Goal: Answer question/provide support

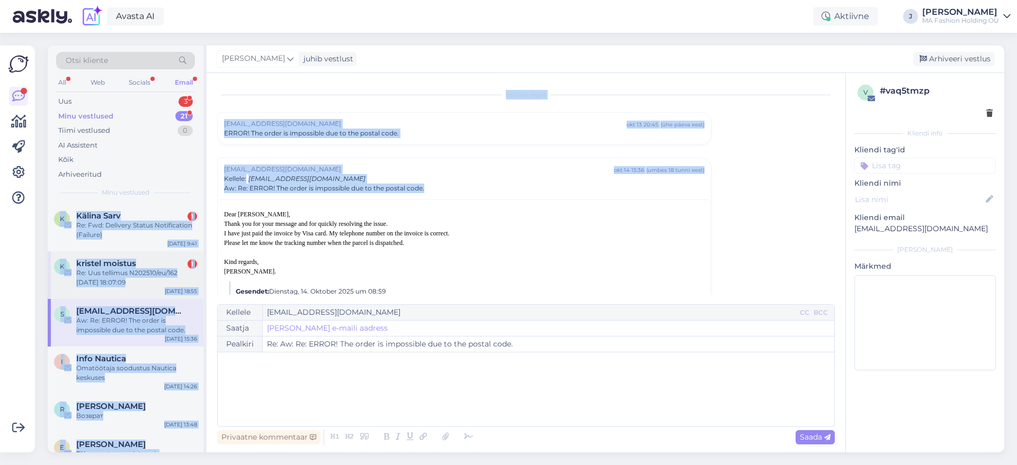
click at [131, 255] on div "k kristel moistus 1 Re: Uus tellimus N202510/eu/162 [DATE] 18:07:09 [DATE] 18:55" at bounding box center [126, 276] width 156 height 48
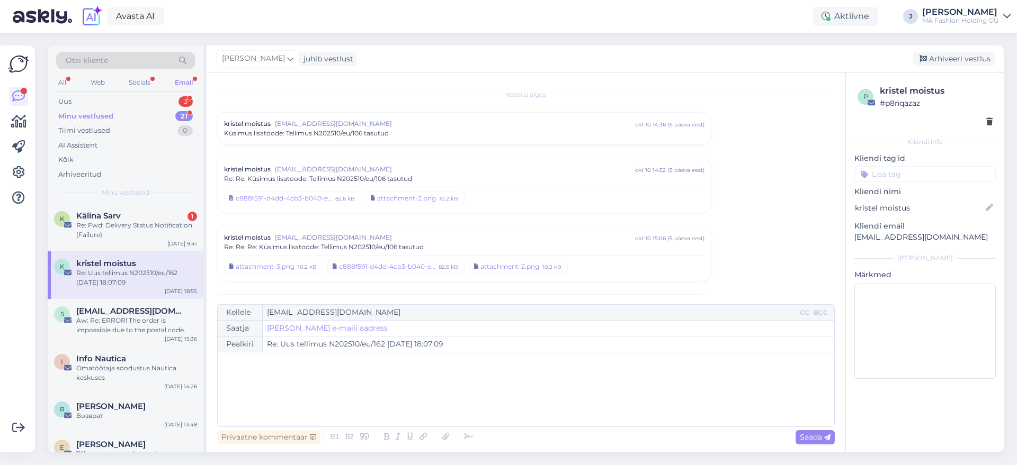
scroll to position [76, 0]
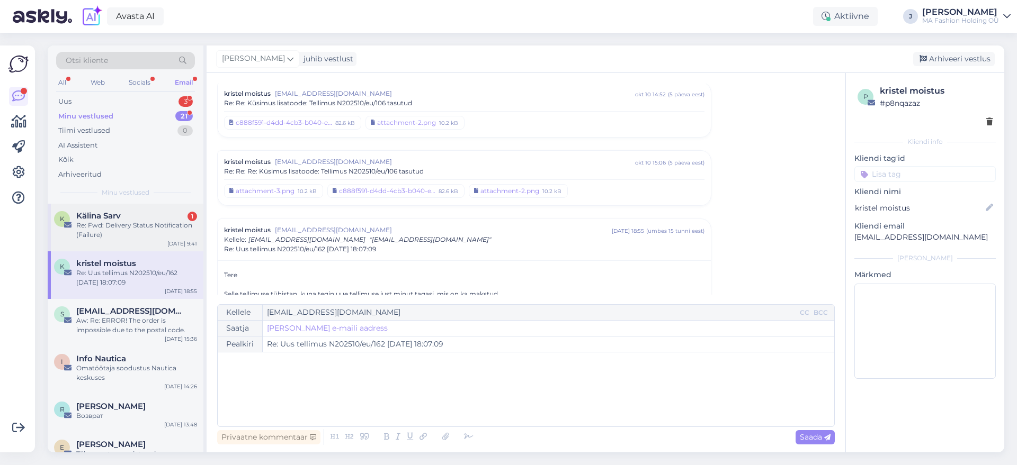
click at [145, 231] on div "Re: Fwd: Delivery Status Notification (Failure)" at bounding box center [136, 230] width 121 height 19
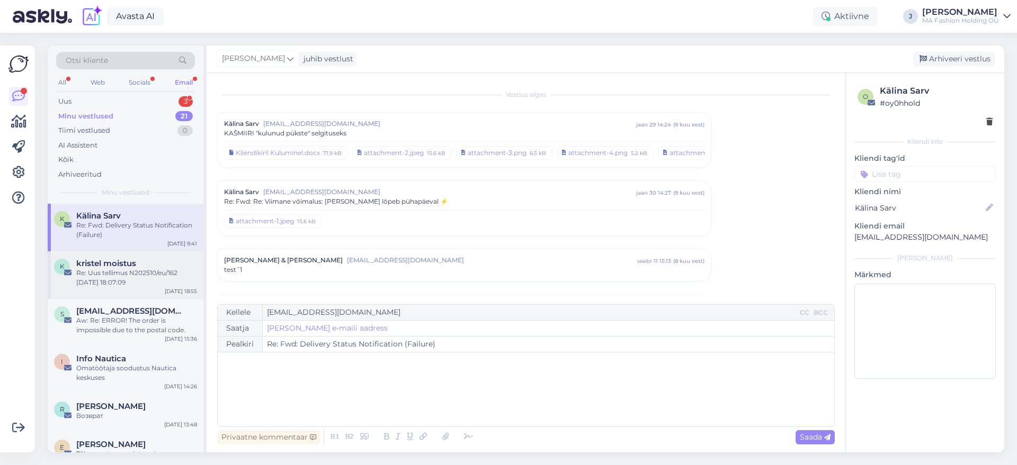
click at [141, 273] on div "Re: Uus tellimus N202510/eu/162 [DATE] 18:07:09" at bounding box center [136, 277] width 121 height 19
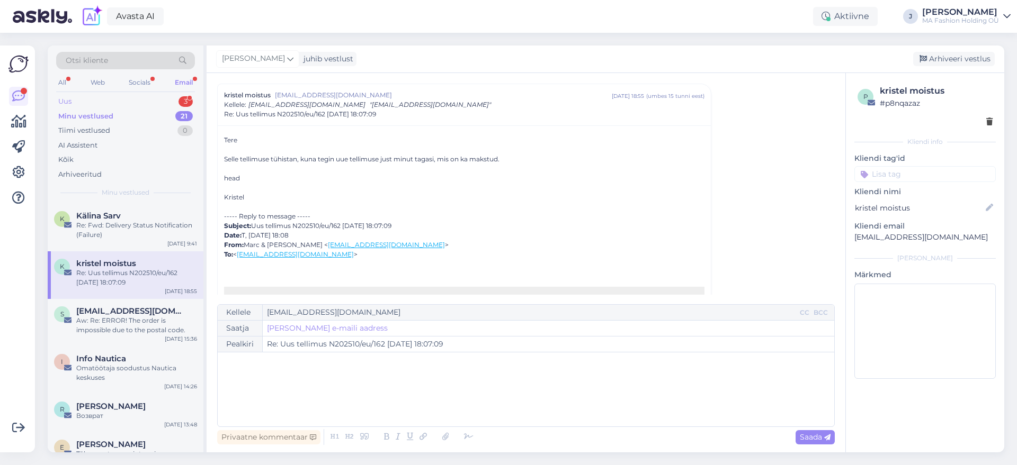
click at [134, 105] on div "Uus 3" at bounding box center [125, 101] width 139 height 15
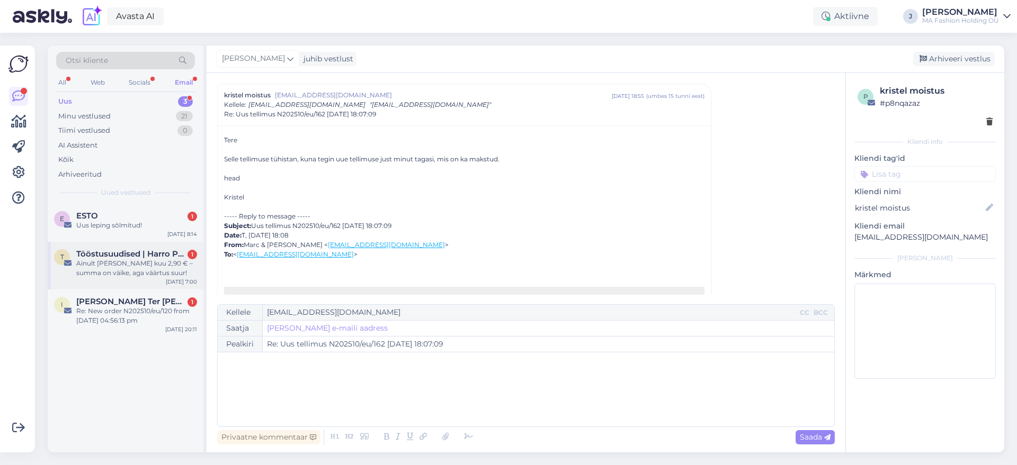
click at [120, 242] on div "T Tööstusuudised | Harro Puusild 1 Ainult [PERSON_NAME] kuu 2,90 € – summa on v…" at bounding box center [126, 266] width 156 height 48
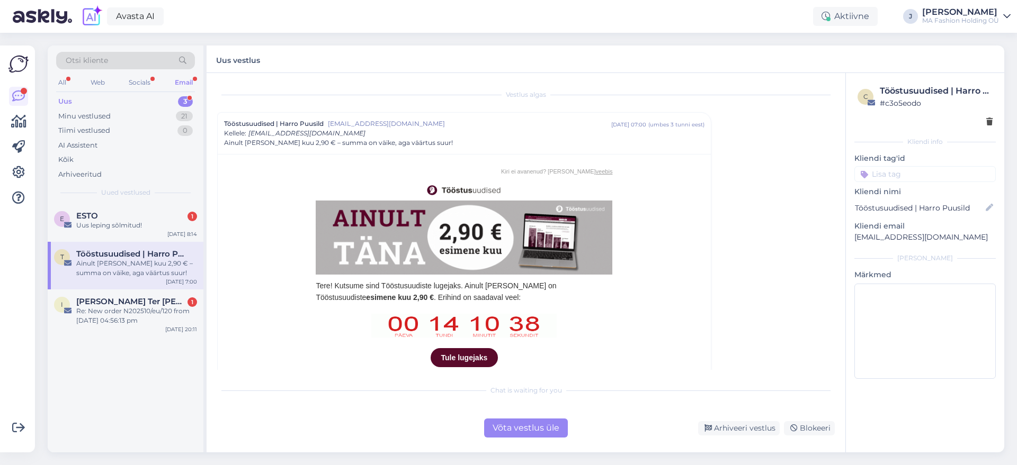
click at [520, 432] on div "Võta vestlus üle" at bounding box center [526, 428] width 84 height 19
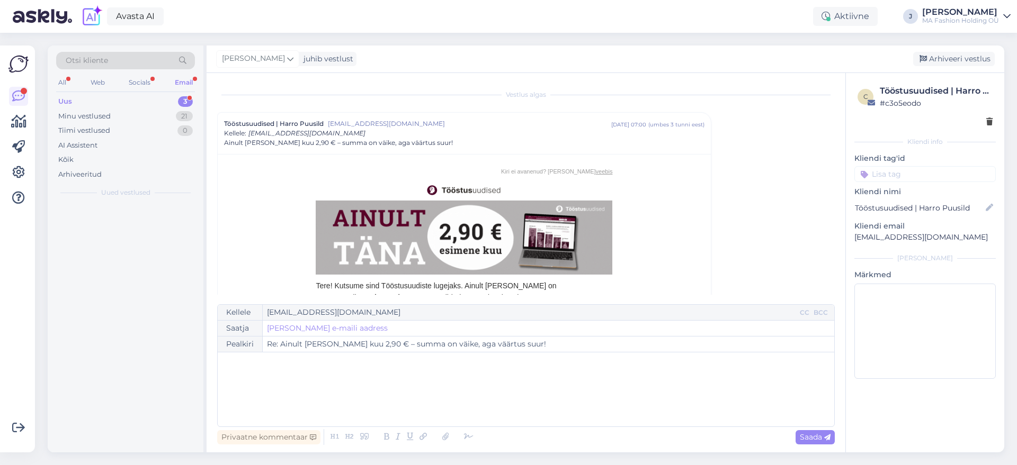
scroll to position [29, 0]
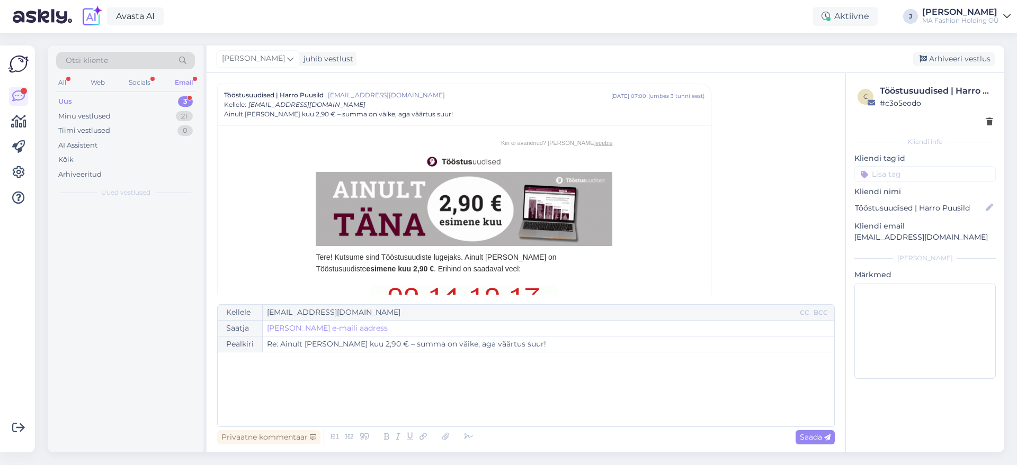
click at [178, 301] on div at bounding box center [126, 328] width 156 height 249
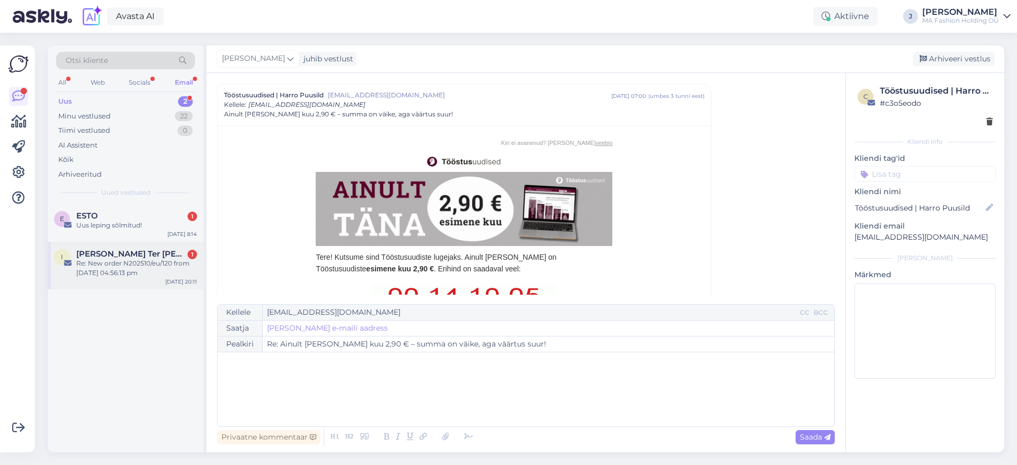
click at [184, 289] on div "I [PERSON_NAME] Ter [PERSON_NAME] 1 Re: New order N202510/eu/120 from [DATE] 04…" at bounding box center [126, 266] width 156 height 48
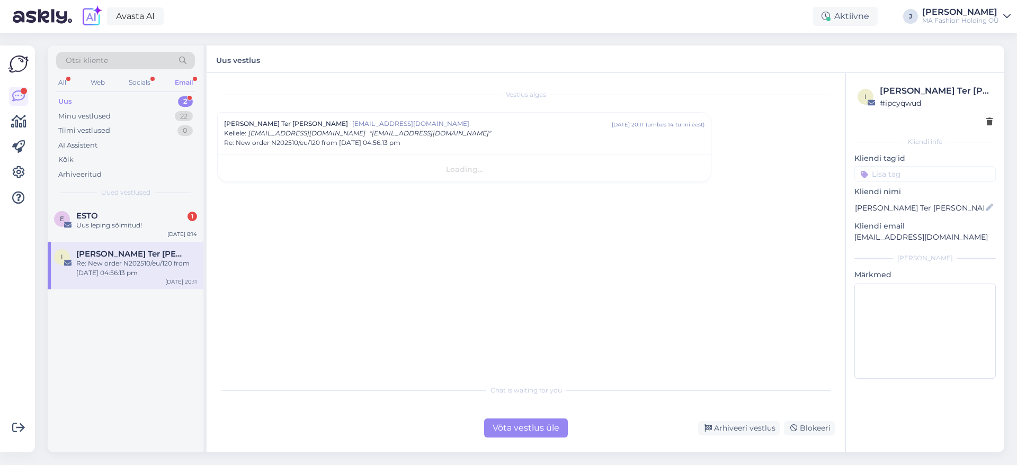
scroll to position [0, 0]
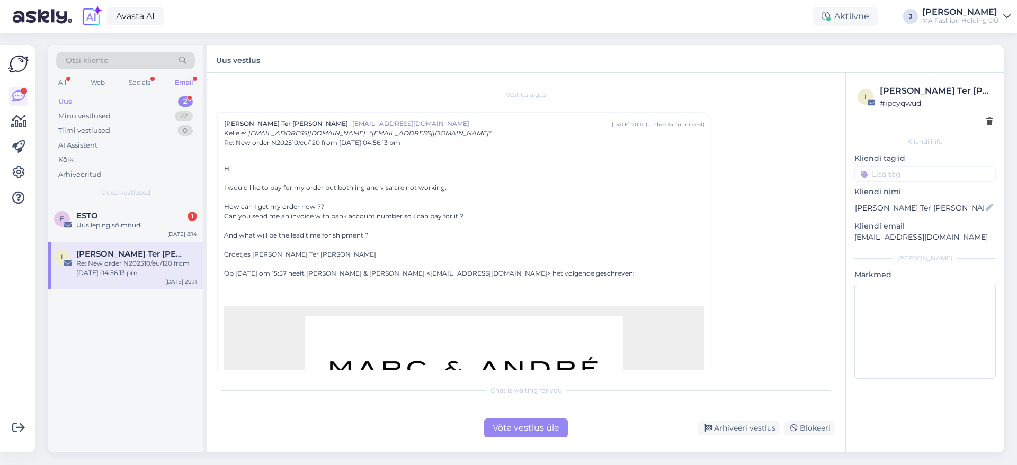
click at [538, 425] on div "Võta vestlus üle" at bounding box center [526, 428] width 84 height 19
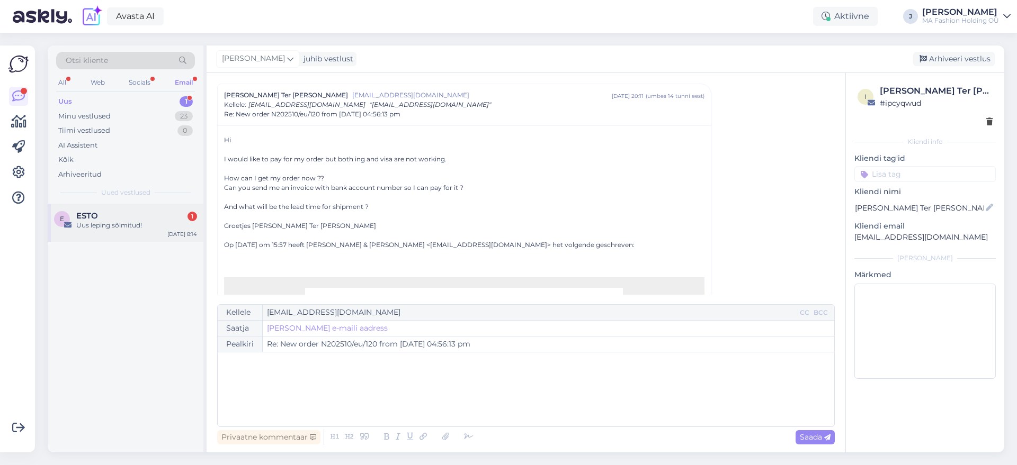
click at [162, 230] on div "E ESTO 1 Uus leping sõlmitud! [DATE] 8:14" at bounding box center [126, 223] width 156 height 38
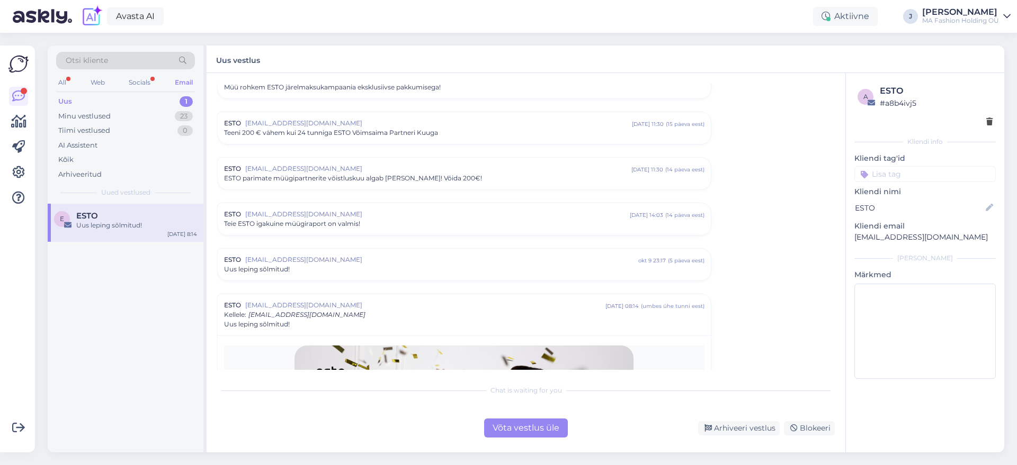
click at [525, 429] on div "Võta vestlus üle" at bounding box center [526, 428] width 84 height 19
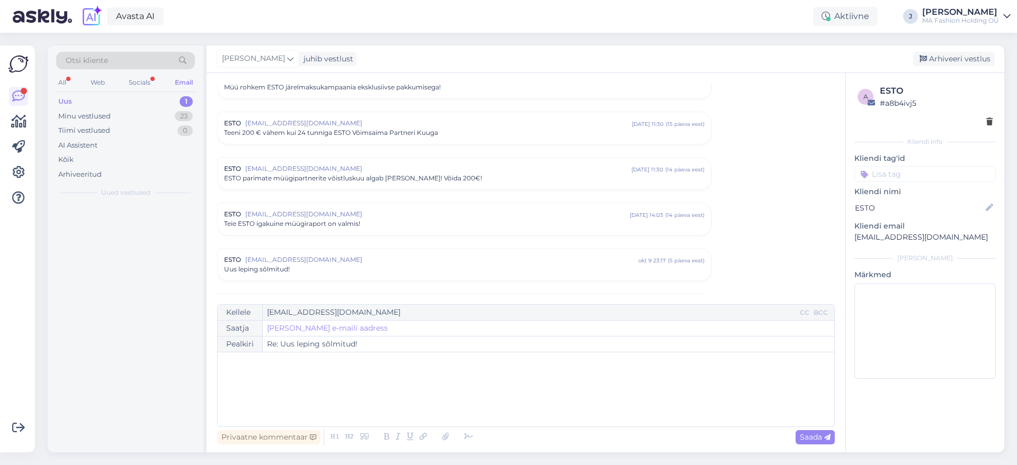
scroll to position [2146, 0]
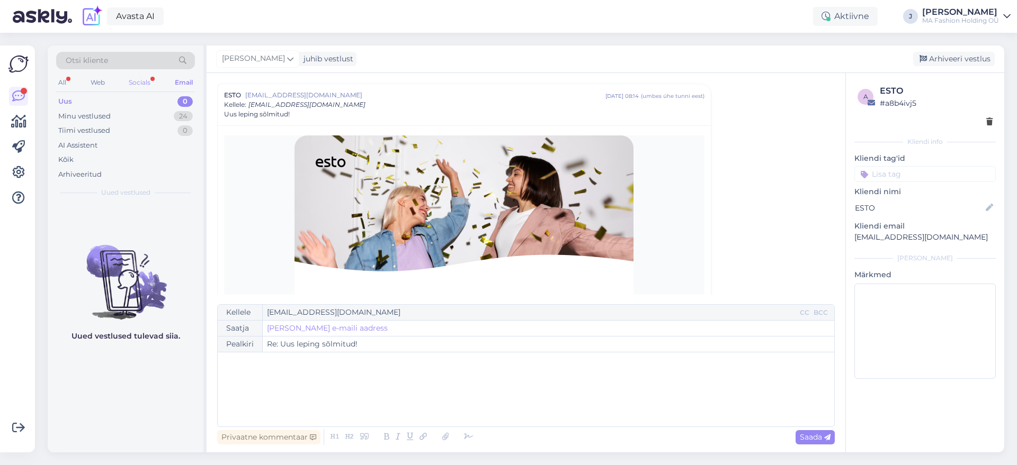
click at [141, 80] on div "Socials" at bounding box center [140, 83] width 26 height 14
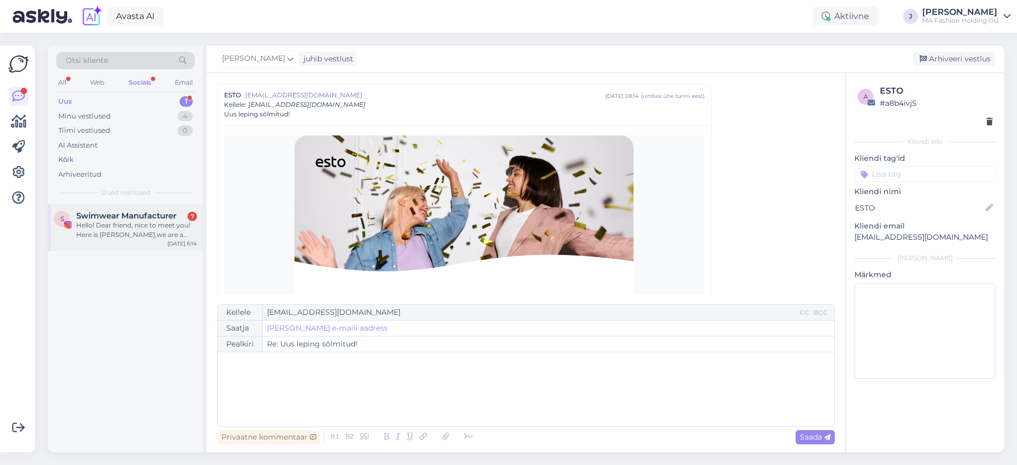
click at [116, 238] on div "Hello! Dear friend, nice to meet you! Here is [PERSON_NAME],we are a factory fo…" at bounding box center [136, 230] width 121 height 19
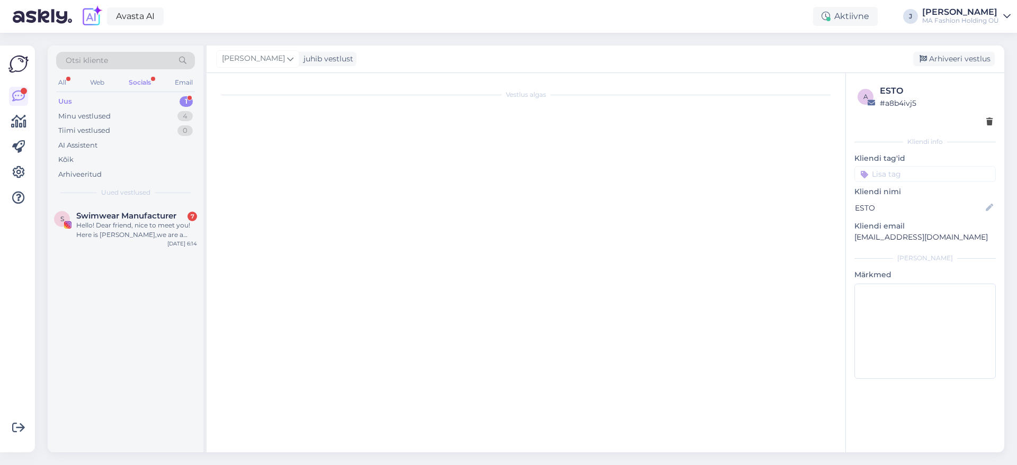
scroll to position [925, 0]
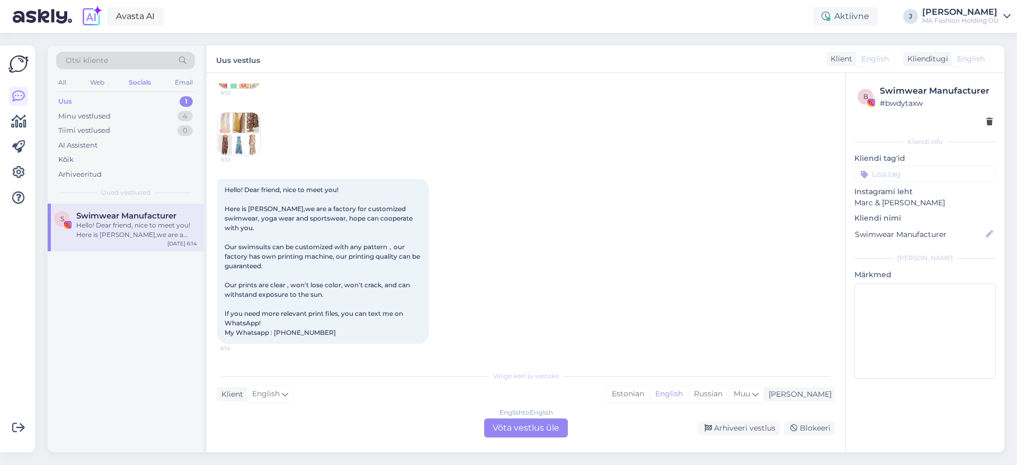
click at [515, 423] on div "English to English Võta vestlus üle" at bounding box center [526, 428] width 84 height 19
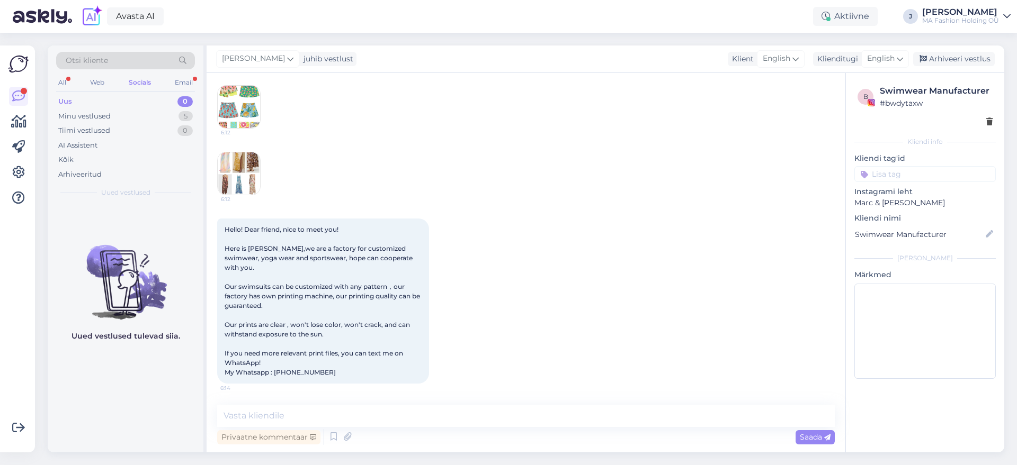
click at [198, 78] on div "Otsi kliente All Web Socials Email Uus 0 Minu vestlused 5 Tiimi vestlused 0 AI …" at bounding box center [126, 125] width 156 height 158
click at [188, 82] on div "Email" at bounding box center [184, 83] width 22 height 14
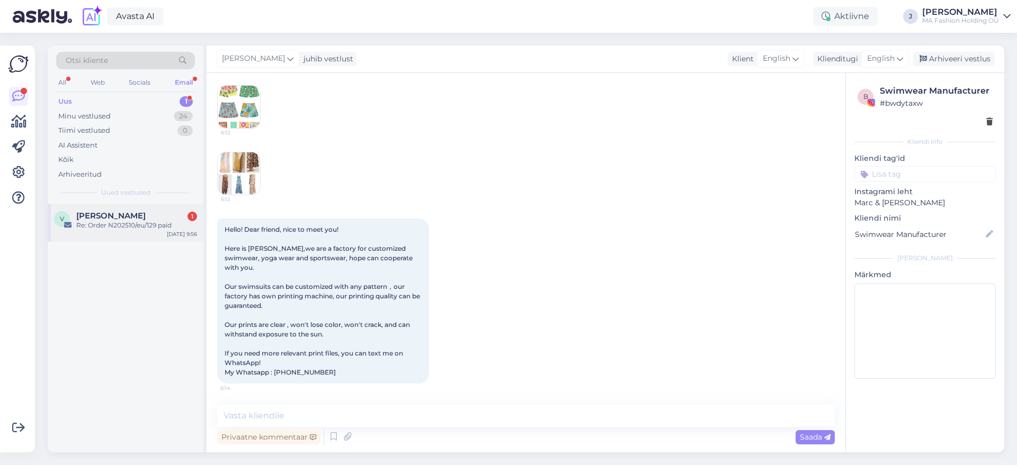
click at [152, 218] on div "[PERSON_NAME] 1" at bounding box center [136, 216] width 121 height 10
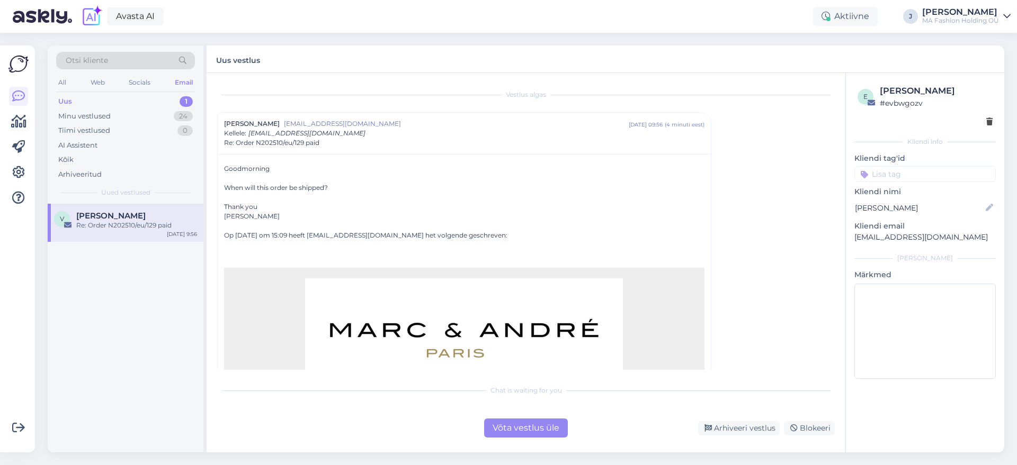
click at [523, 429] on div "Võta vestlus üle" at bounding box center [526, 428] width 84 height 19
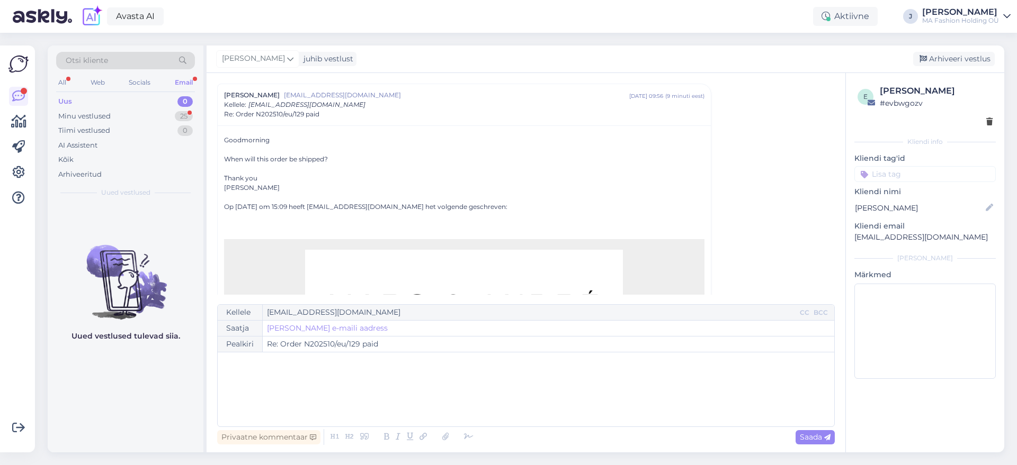
scroll to position [627, 0]
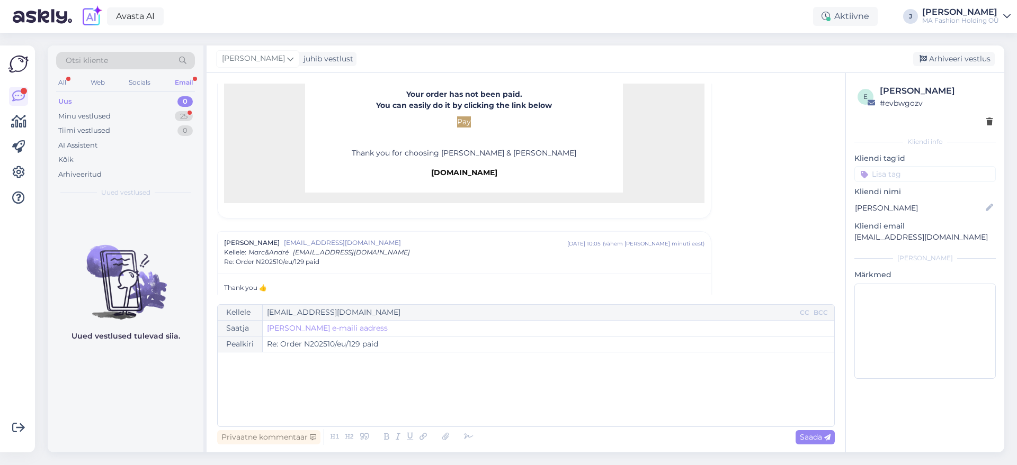
click at [168, 107] on div "Uus 0" at bounding box center [125, 101] width 139 height 15
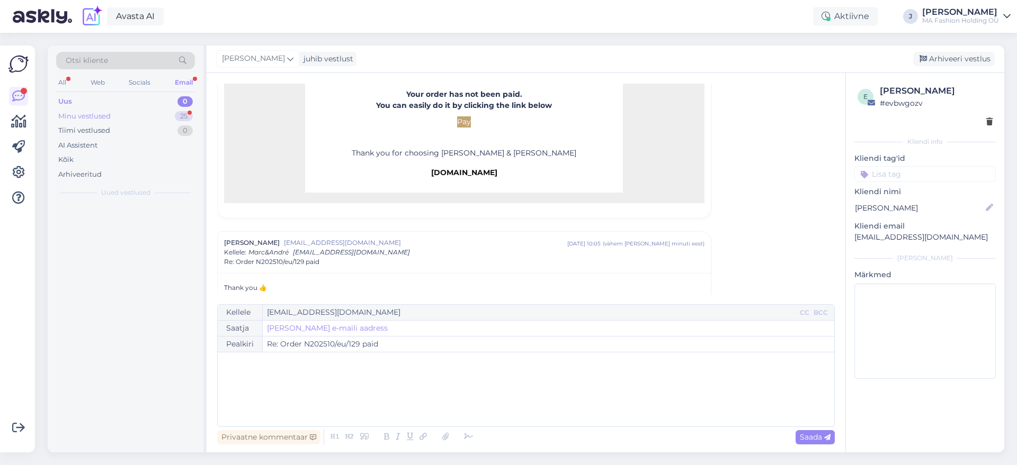
click at [171, 114] on div "Minu vestlused 25" at bounding box center [125, 116] width 139 height 15
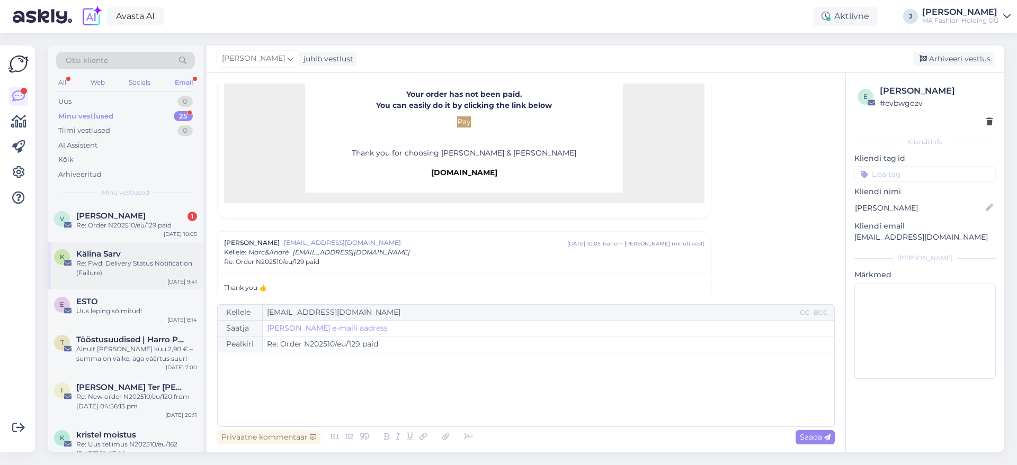
click at [138, 246] on div "K [PERSON_NAME] Re: Fwd: Delivery Status Notification (Failure) [DATE] 9:41" at bounding box center [126, 266] width 156 height 48
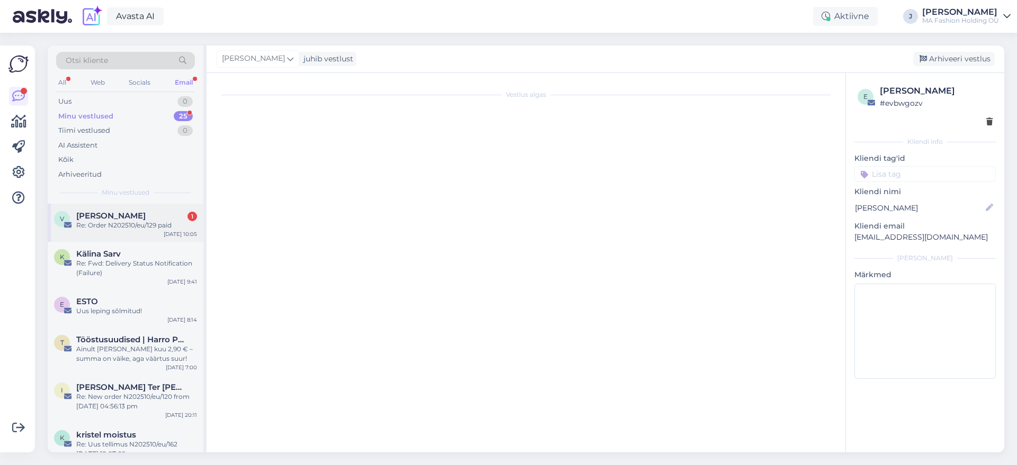
click at [135, 230] on div "V [PERSON_NAME] 1 Re: Order N202510/eu/129 paid [DATE] 10:05" at bounding box center [126, 223] width 156 height 38
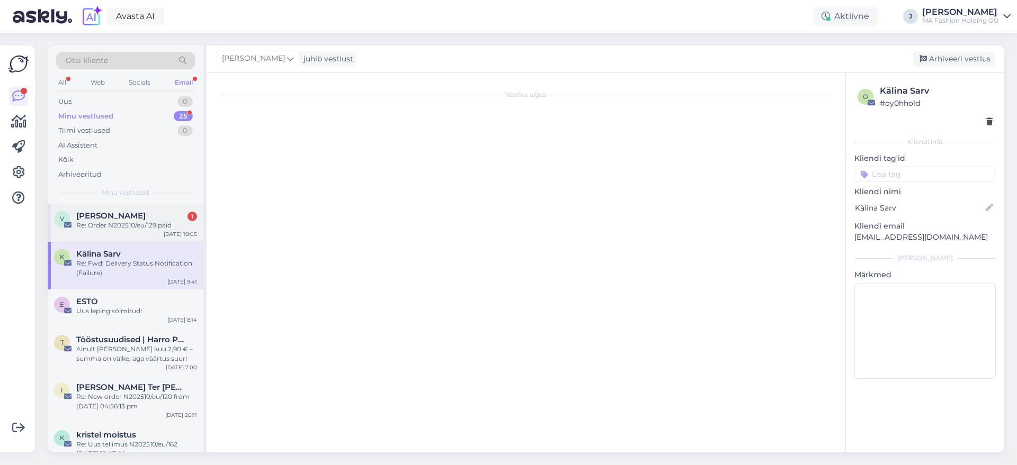
scroll to position [74, 0]
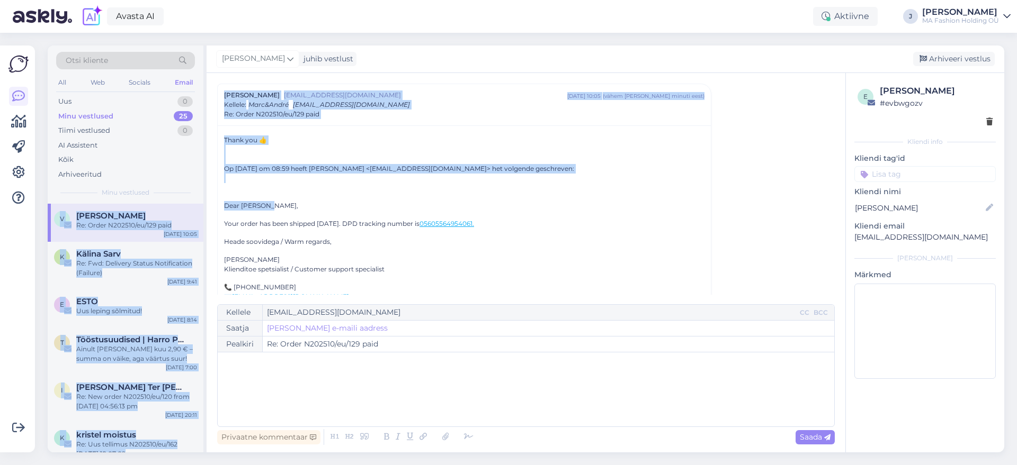
drag, startPoint x: 271, startPoint y: 202, endPoint x: 181, endPoint y: 119, distance: 122.9
click at [180, 119] on div "Otsi kliente All Web Socials Email Uus 0 Minu vestlused 25 Tiimi vestlused 0 AI…" at bounding box center [526, 249] width 956 height 407
click at [328, 187] on div "Op [DATE] om 08:59 heeft [PERSON_NAME] <[EMAIL_ADDRESS][DOMAIN_NAME]> het volge…" at bounding box center [464, 255] width 480 height 220
